Goal: Information Seeking & Learning: Check status

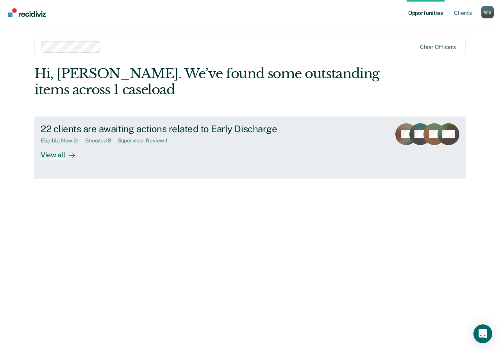
click at [66, 153] on div at bounding box center [70, 154] width 9 height 9
